Goal: Task Accomplishment & Management: Use online tool/utility

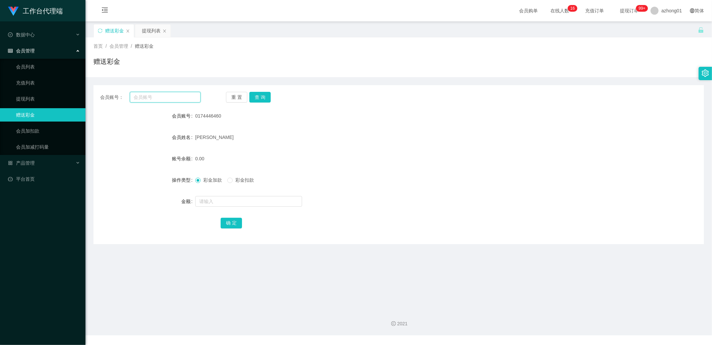
click at [152, 98] on input "text" at bounding box center [165, 97] width 71 height 11
paste input "0187852783"
type input "0187852783"
click at [268, 93] on button "查 询" at bounding box center [259, 97] width 21 height 11
click at [225, 199] on input "text" at bounding box center [248, 201] width 107 height 11
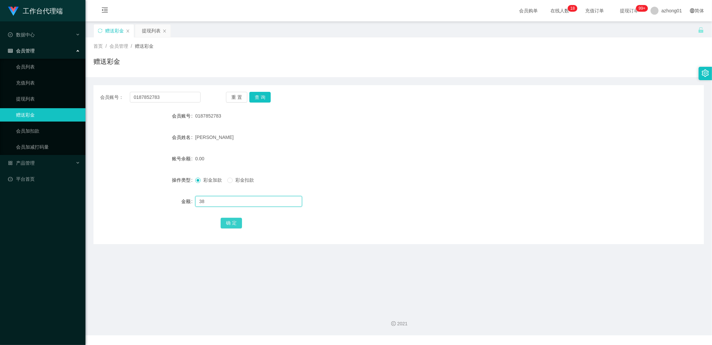
type input "38"
click at [229, 218] on button "确 定" at bounding box center [231, 223] width 21 height 11
click at [169, 99] on input "0187852783" at bounding box center [165, 97] width 71 height 11
paste input "Tony9233"
type input "Tony9233"
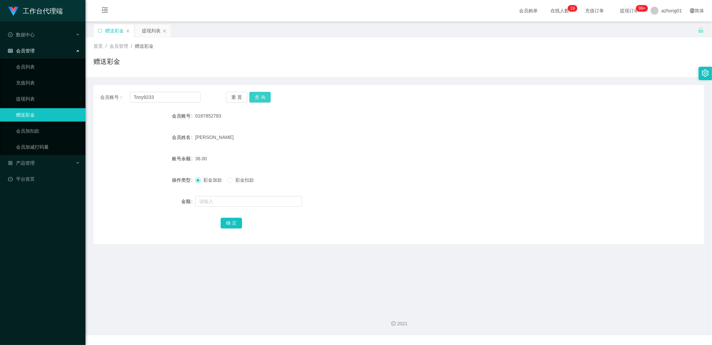
drag, startPoint x: 260, startPoint y: 97, endPoint x: 260, endPoint y: 105, distance: 8.0
click at [260, 97] on button "查 询" at bounding box center [259, 97] width 21 height 11
click at [222, 204] on input "text" at bounding box center [248, 201] width 107 height 11
type input "38"
click at [225, 225] on button "确 定" at bounding box center [231, 223] width 21 height 11
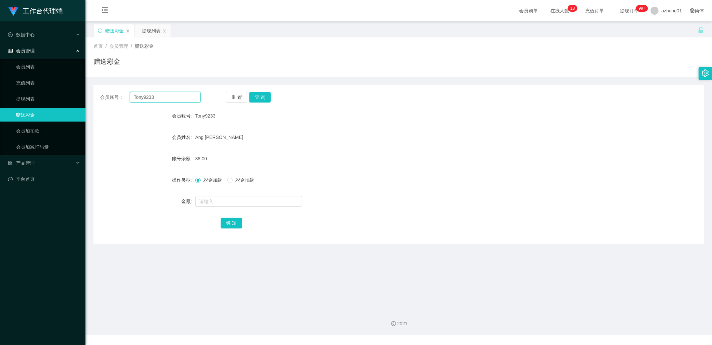
click at [172, 94] on input "Tony9233" at bounding box center [165, 97] width 71 height 11
paste input "xiaofong"
type input "xiaofong"
click at [262, 99] on button "查 询" at bounding box center [259, 97] width 21 height 11
click at [233, 202] on input "text" at bounding box center [248, 201] width 107 height 11
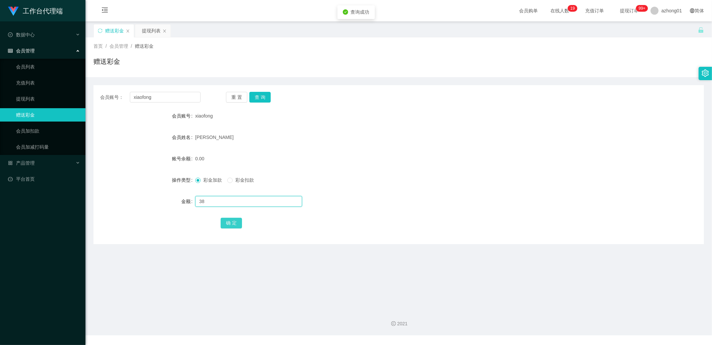
type input "38"
click at [234, 221] on button "确 定" at bounding box center [231, 223] width 21 height 11
click at [176, 100] on input "xiaofong" at bounding box center [165, 97] width 71 height 11
paste input "0174103170"
type input "0174103170"
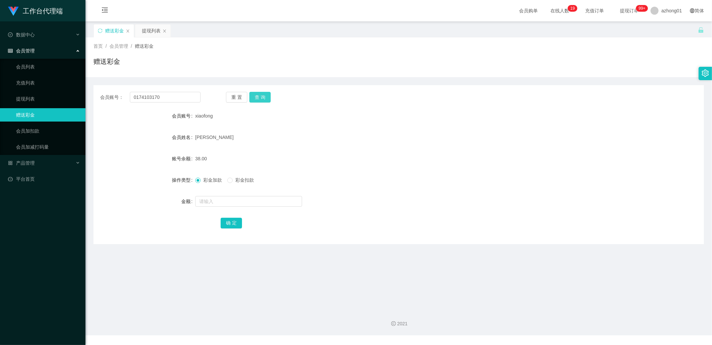
click at [261, 97] on button "查 询" at bounding box center [259, 97] width 21 height 11
click at [232, 206] on input "text" at bounding box center [248, 201] width 107 height 11
type input "38"
click at [236, 222] on button "确 定" at bounding box center [231, 223] width 21 height 11
click at [175, 96] on input "0174103170" at bounding box center [165, 97] width 71 height 11
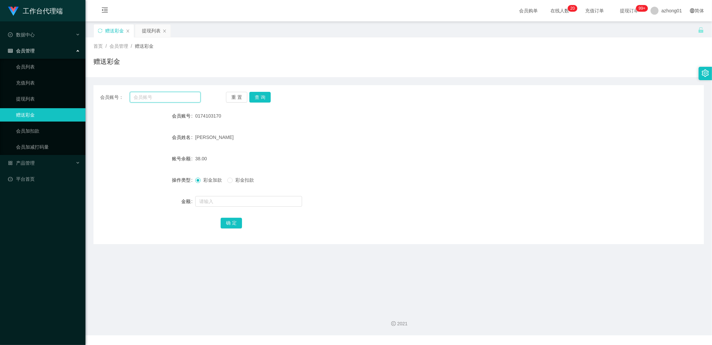
paste input "ziyang9339"
type input "ziyang9339"
click at [264, 100] on button "查 询" at bounding box center [259, 97] width 21 height 11
click at [241, 203] on input "text" at bounding box center [248, 201] width 107 height 11
type input "38"
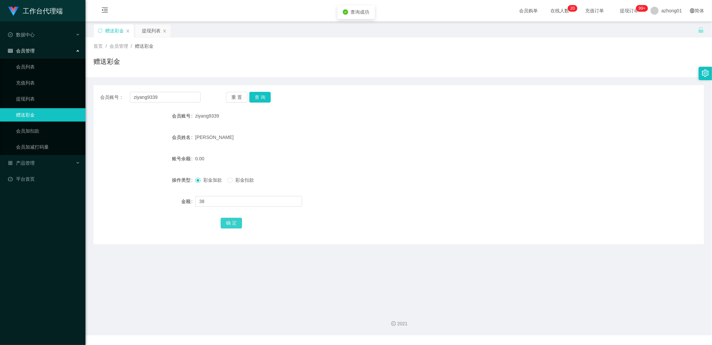
click at [237, 225] on button "确 定" at bounding box center [231, 223] width 21 height 11
click at [176, 101] on input "ziyang9339" at bounding box center [165, 97] width 71 height 11
paste input "0174446460"
type input "0174446460"
click at [255, 91] on div "会员账号： 0174446460 重 置 查 询 会员账号 ziyang9339 会员姓名 [PERSON_NAME] 账号余额 38.00 操作类型 彩金加…" at bounding box center [398, 164] width 610 height 159
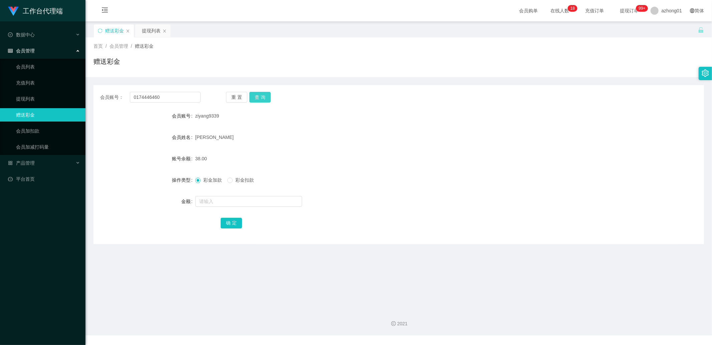
click at [255, 95] on button "查 询" at bounding box center [259, 97] width 21 height 11
click at [239, 203] on input "text" at bounding box center [248, 201] width 107 height 11
type input "38"
click at [231, 219] on button "确 定" at bounding box center [231, 223] width 21 height 11
click at [184, 100] on input "0174446460" at bounding box center [165, 97] width 71 height 11
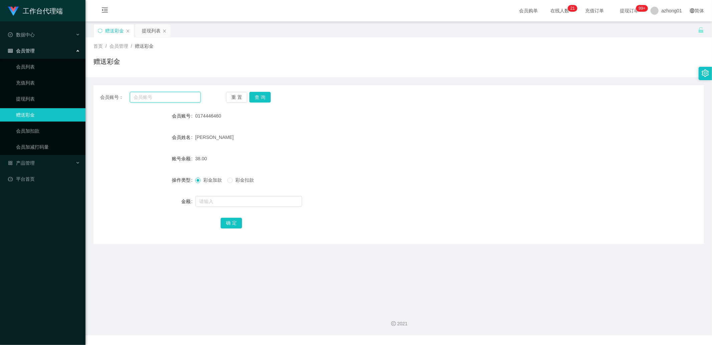
paste input "Hoeesi"
type input "Hoeesi"
click at [254, 94] on button "查 询" at bounding box center [259, 97] width 21 height 11
click at [236, 200] on input "text" at bounding box center [248, 201] width 107 height 11
type input "38"
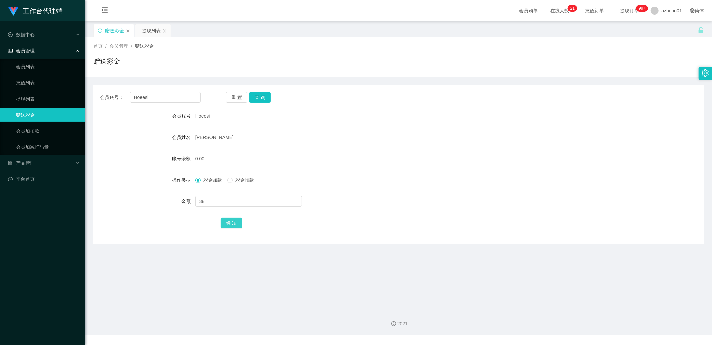
click at [231, 224] on button "确 定" at bounding box center [231, 223] width 21 height 11
click at [184, 95] on input "Hoeesi" at bounding box center [165, 97] width 71 height 11
paste input "a05115478"
type input "a05115478"
click at [259, 96] on button "查 询" at bounding box center [259, 97] width 21 height 11
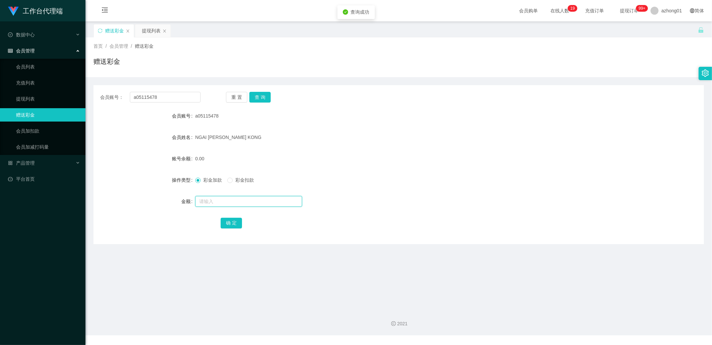
click at [224, 205] on input "text" at bounding box center [248, 201] width 107 height 11
type input "38"
click at [232, 222] on button "确 定" at bounding box center [231, 223] width 21 height 11
click at [177, 98] on input "a05115478" at bounding box center [165, 97] width 71 height 11
paste input "0187708362"
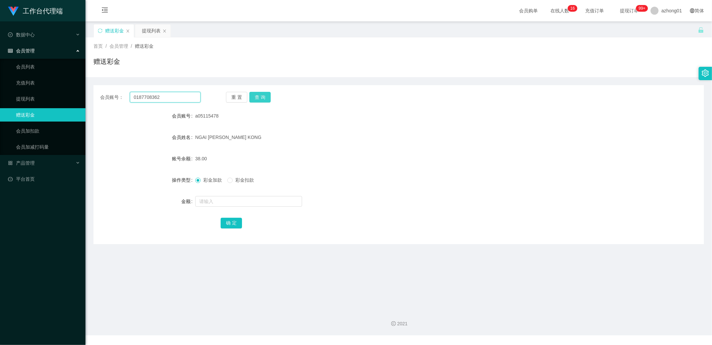
type input "0187708362"
click at [263, 96] on button "查 询" at bounding box center [259, 97] width 21 height 11
click at [227, 199] on input "text" at bounding box center [248, 201] width 107 height 11
type input "38"
click at [227, 218] on button "确 定" at bounding box center [231, 223] width 21 height 11
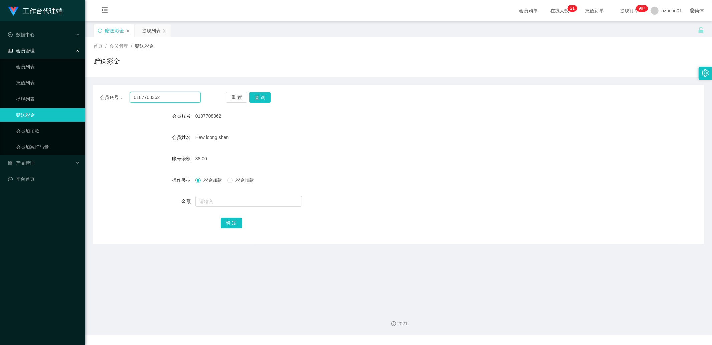
click at [159, 92] on input "0187708362" at bounding box center [165, 97] width 71 height 11
paste input "0174069406"
type input "0174069406"
click at [263, 101] on button "查 询" at bounding box center [259, 97] width 21 height 11
click at [238, 200] on input "text" at bounding box center [248, 201] width 107 height 11
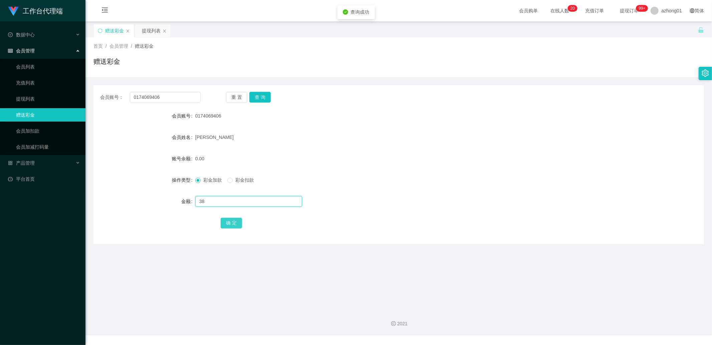
type input "38"
click at [227, 220] on button "确 定" at bounding box center [231, 223] width 21 height 11
click at [190, 96] on input "0174069406" at bounding box center [165, 97] width 71 height 11
paste input "0174069406"
type input "0174069406"
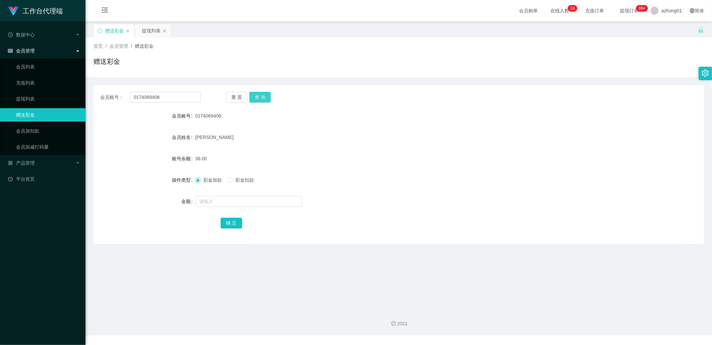
click at [260, 97] on button "查 询" at bounding box center [259, 97] width 21 height 11
click at [182, 97] on input "0174069406" at bounding box center [165, 97] width 71 height 11
paste input "Ahlan80"
type input "Ahlan80"
click at [265, 92] on button "查 询" at bounding box center [259, 97] width 21 height 11
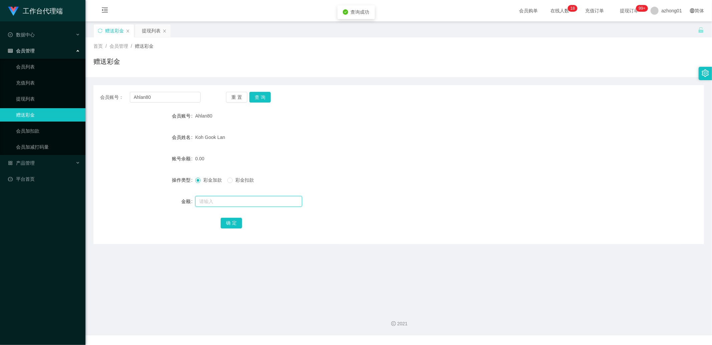
click at [245, 199] on input "text" at bounding box center [248, 201] width 107 height 11
type input "38"
click at [233, 220] on button "确 定" at bounding box center [231, 223] width 21 height 11
click at [182, 98] on input "Ahlan80" at bounding box center [165, 97] width 71 height 11
paste input "a05115478"
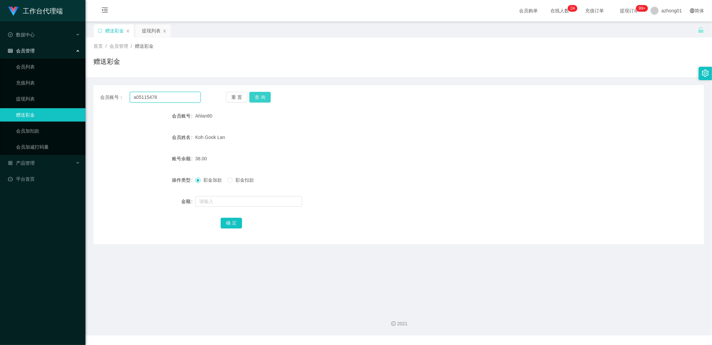
type input "a05115478"
click at [265, 94] on button "查 询" at bounding box center [259, 97] width 21 height 11
click at [161, 101] on input "a05115478" at bounding box center [165, 97] width 71 height 11
paste input "952688"
type input "952688"
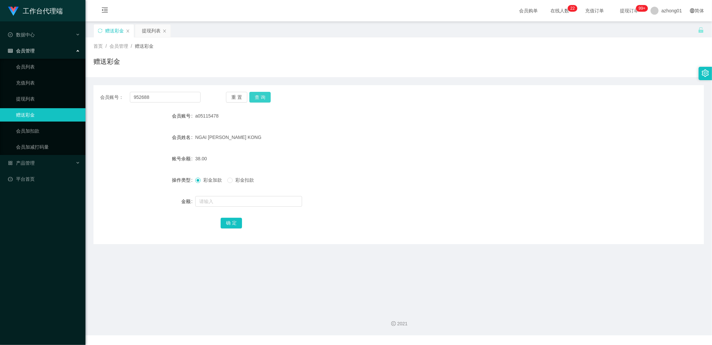
click at [257, 101] on button "查 询" at bounding box center [259, 97] width 21 height 11
click at [255, 95] on button "查 询" at bounding box center [259, 97] width 21 height 11
click at [217, 199] on input "text" at bounding box center [248, 201] width 107 height 11
type input "38"
click at [230, 223] on button "确 定" at bounding box center [231, 223] width 21 height 11
